Goal: Check status

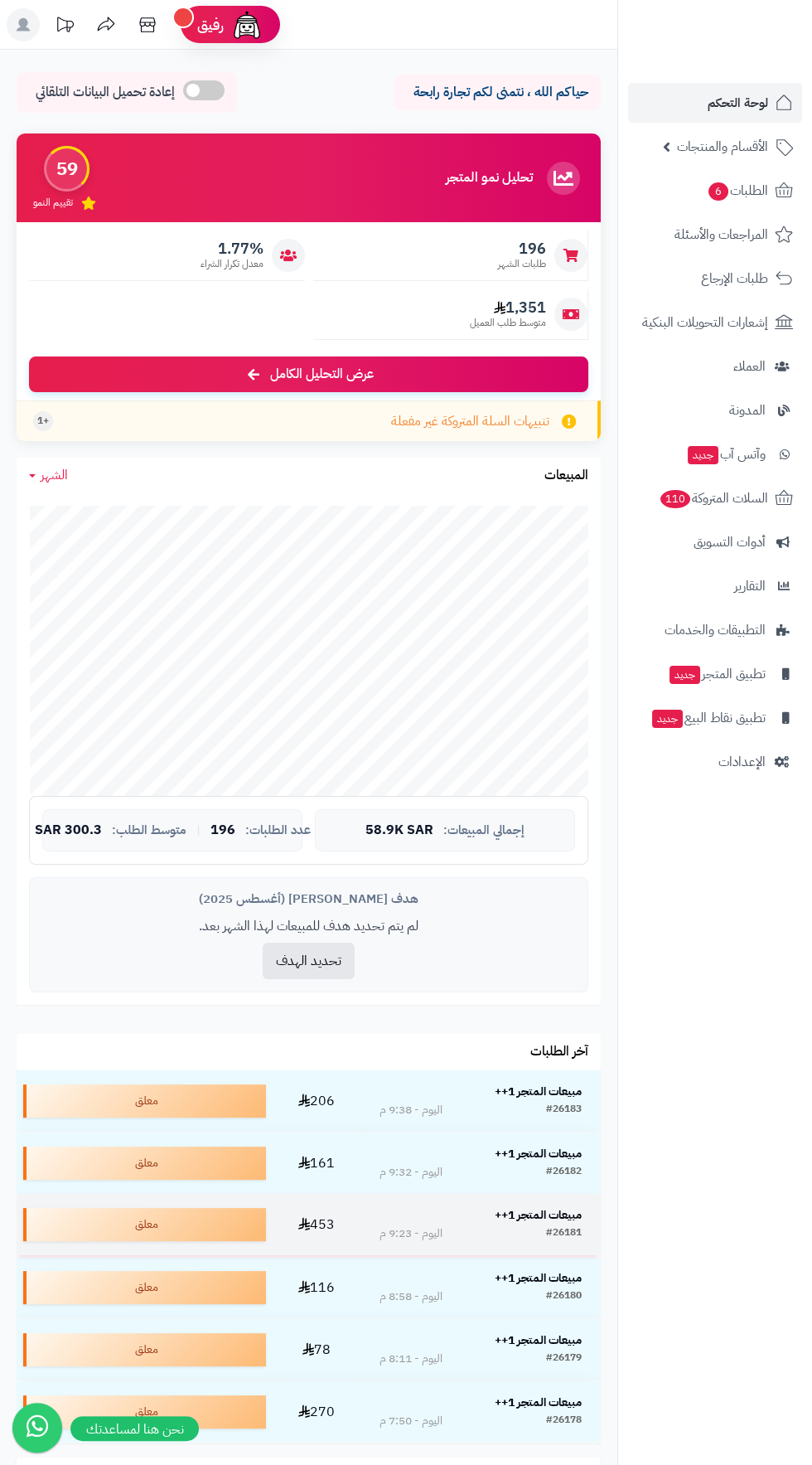
click at [546, 1217] on strong "مبيعات المتجر 1++" at bounding box center [538, 1215] width 87 height 18
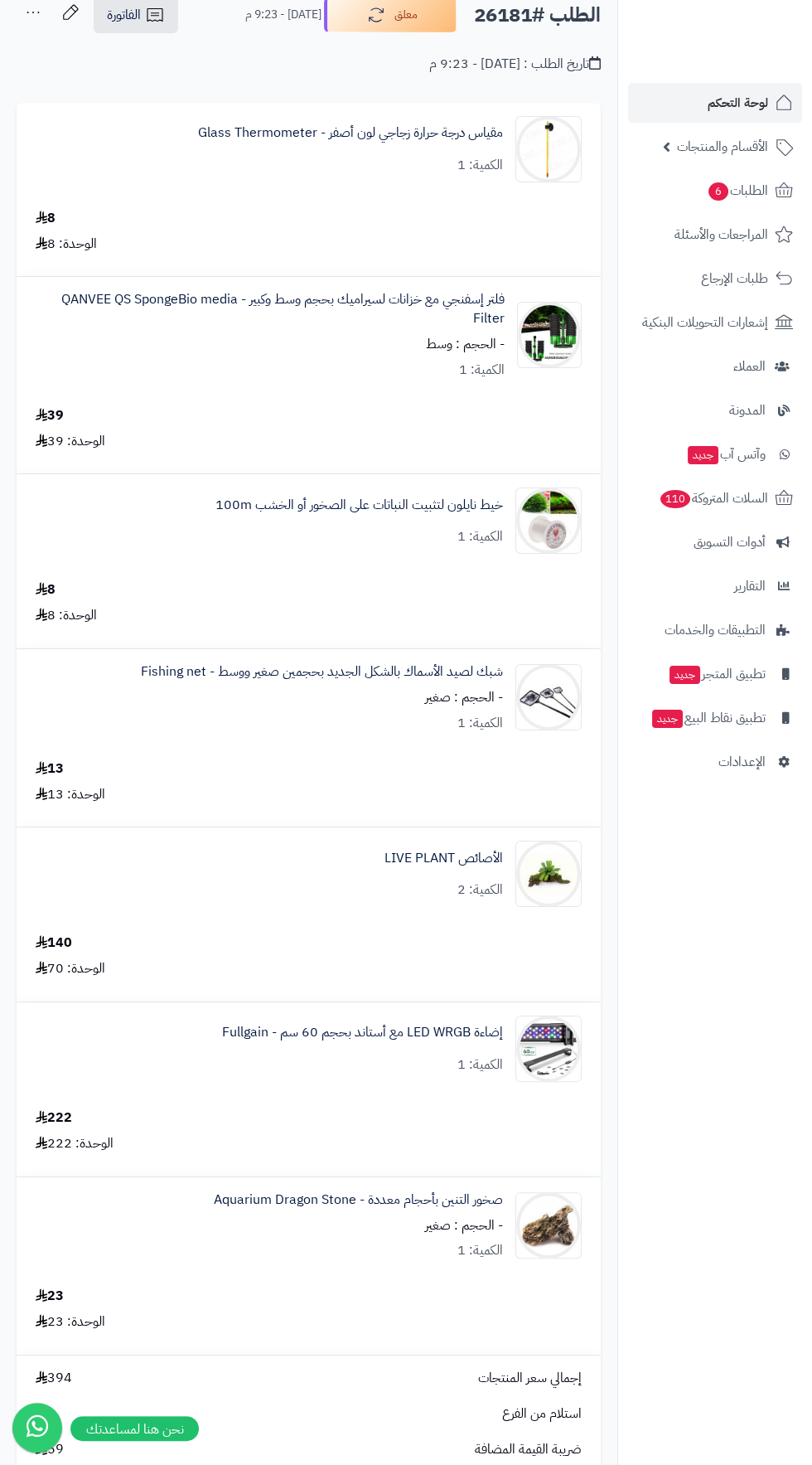
scroll to position [92, 0]
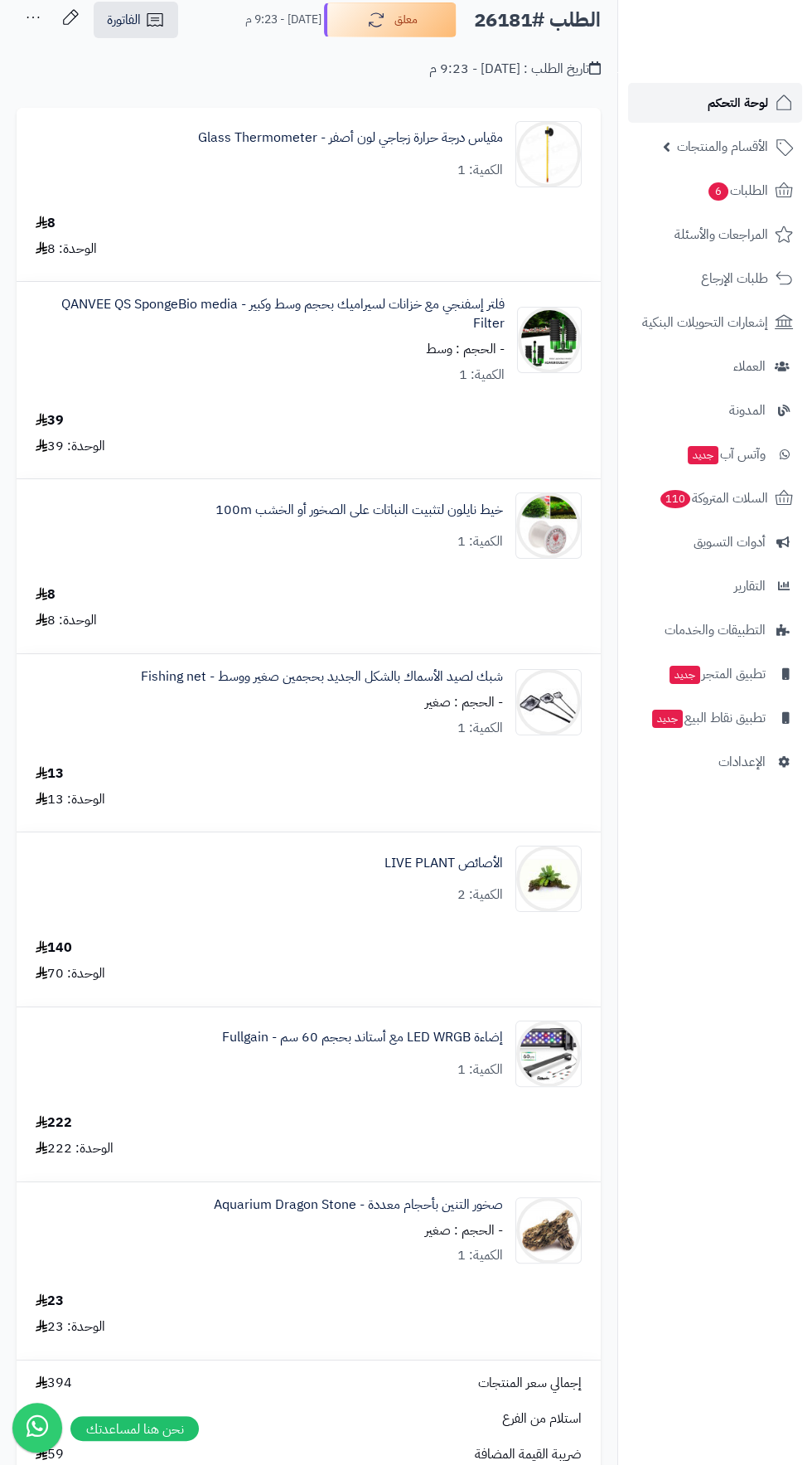
click at [726, 106] on span "لوحة التحكم" at bounding box center [738, 103] width 60 height 24
